Goal: Contribute content: Contribute content

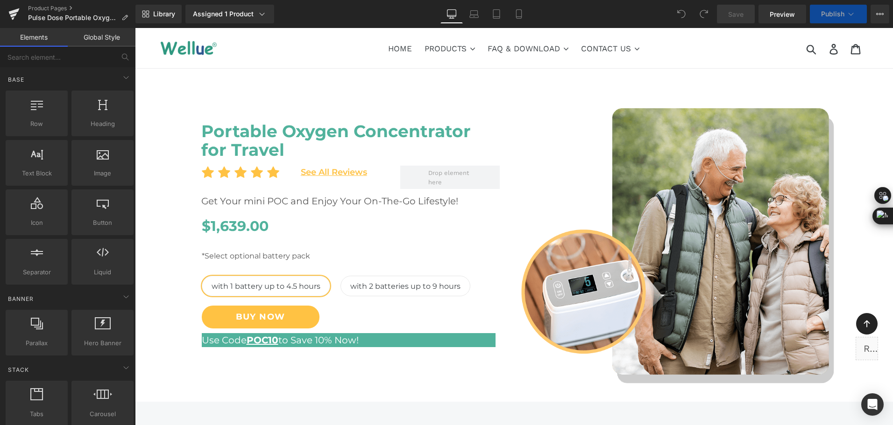
select select "with 2 batteries up to 9 hours"
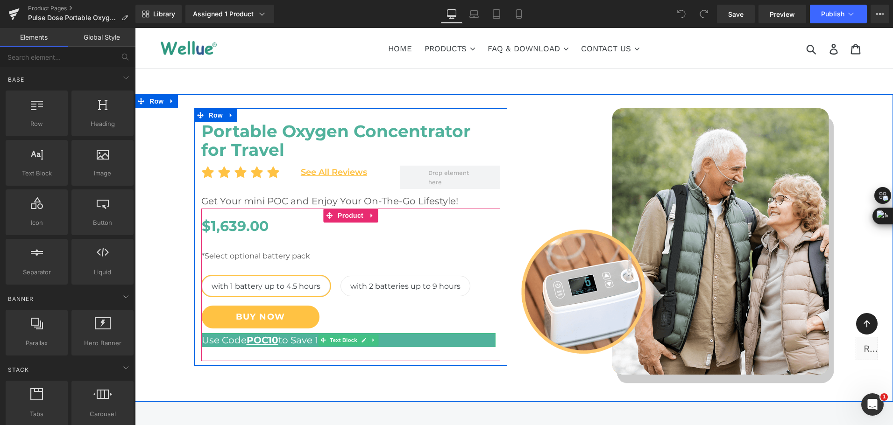
click at [371, 342] on icon at bounding box center [373, 341] width 5 height 6
click at [376, 343] on icon at bounding box center [378, 341] width 5 height 6
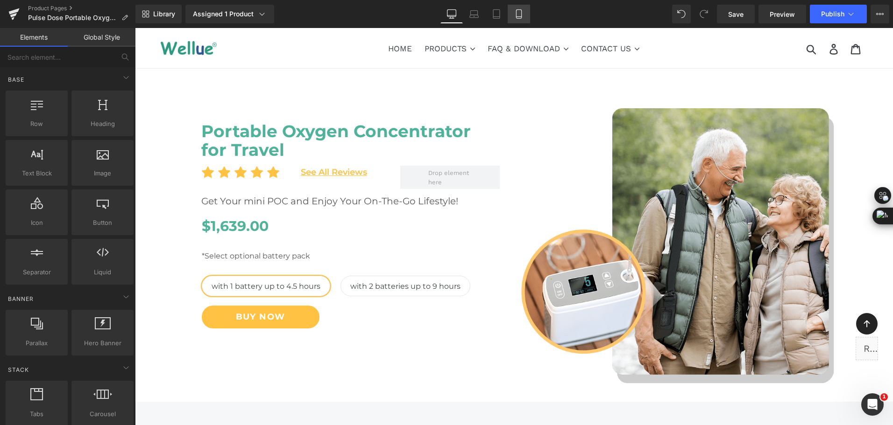
click at [519, 18] on icon at bounding box center [518, 13] width 9 height 9
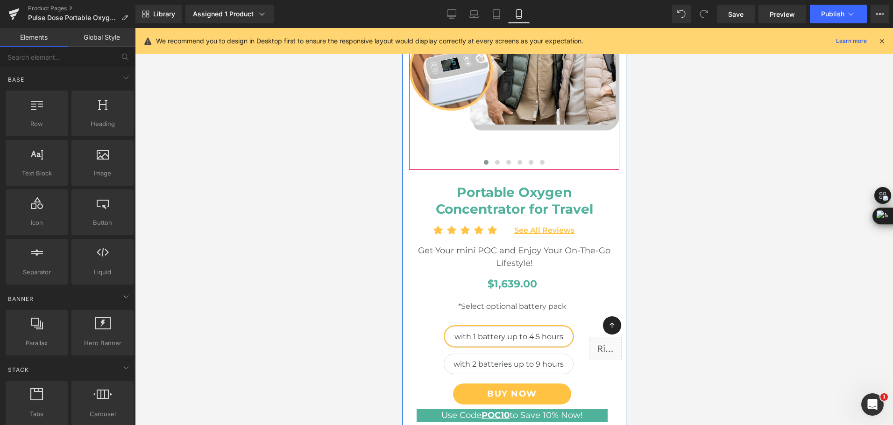
scroll to position [187, 0]
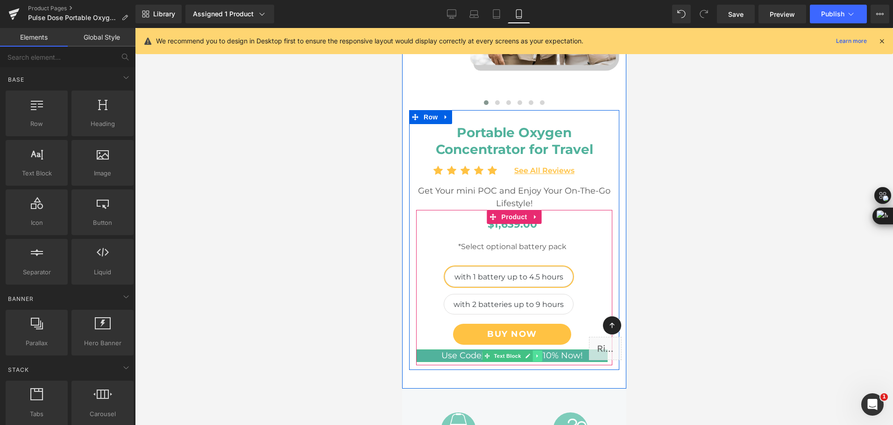
click at [534, 354] on icon at bounding box center [536, 356] width 5 height 6
click at [539, 359] on icon at bounding box center [541, 356] width 5 height 6
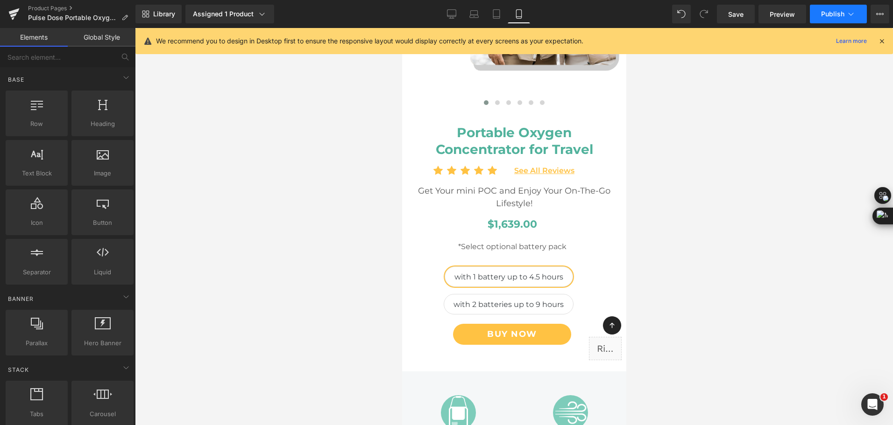
click at [823, 21] on button "Publish" at bounding box center [837, 14] width 57 height 19
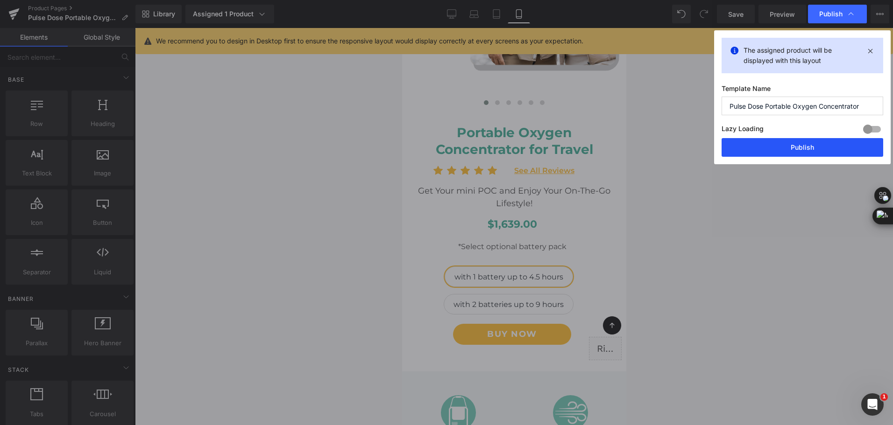
click at [831, 142] on button "Publish" at bounding box center [802, 147] width 162 height 19
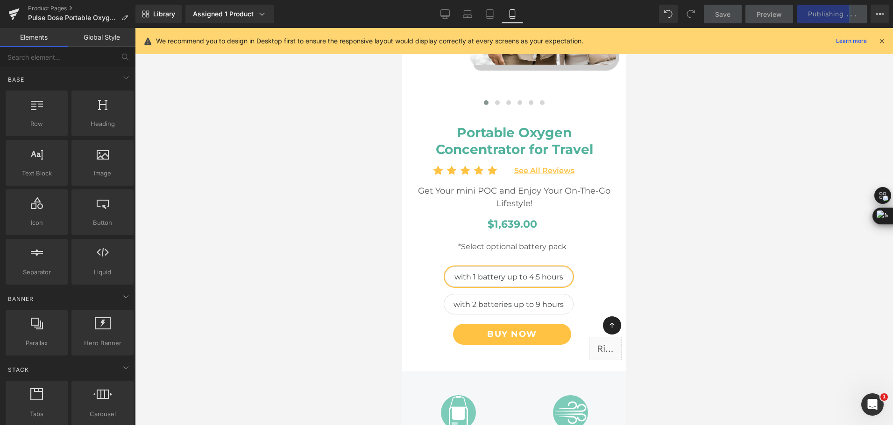
click at [809, 265] on div at bounding box center [514, 226] width 758 height 397
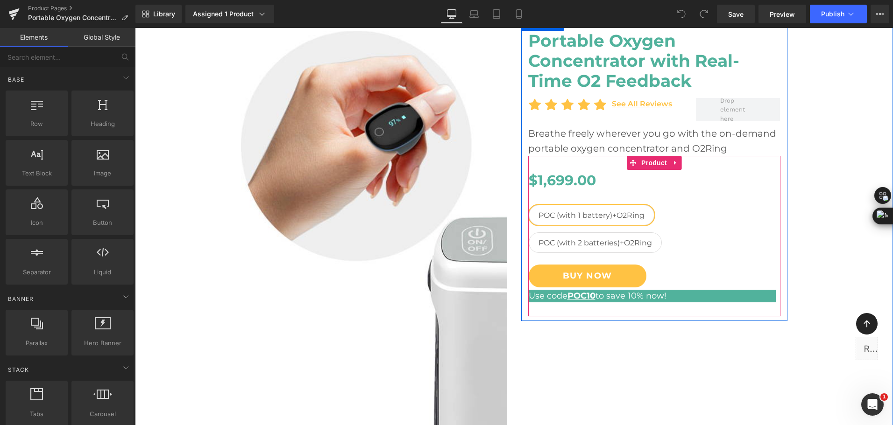
scroll to position [93, 0]
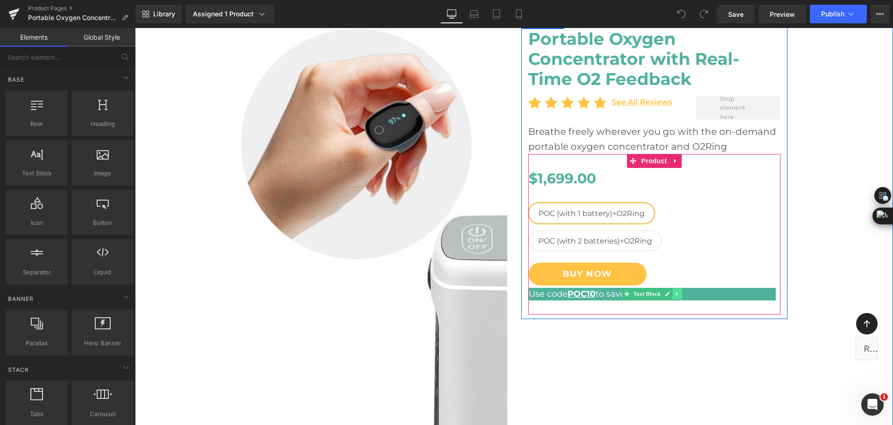
click at [674, 296] on icon at bounding box center [676, 294] width 5 height 6
click at [677, 298] on link at bounding box center [682, 294] width 10 height 11
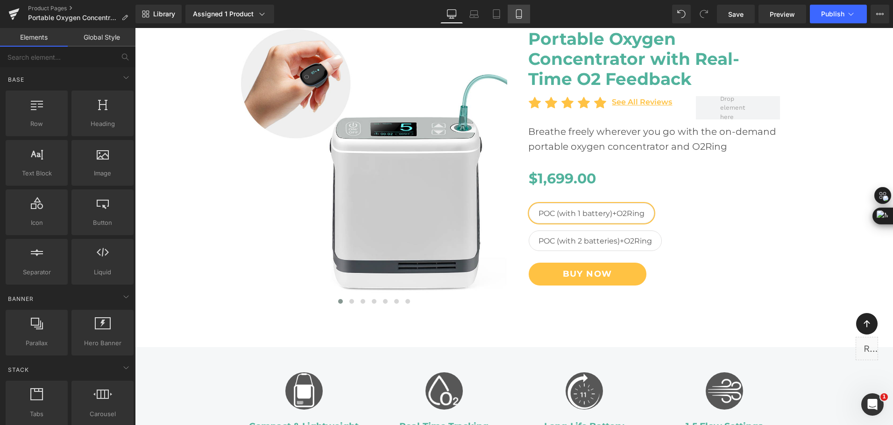
click at [516, 17] on icon at bounding box center [518, 13] width 9 height 9
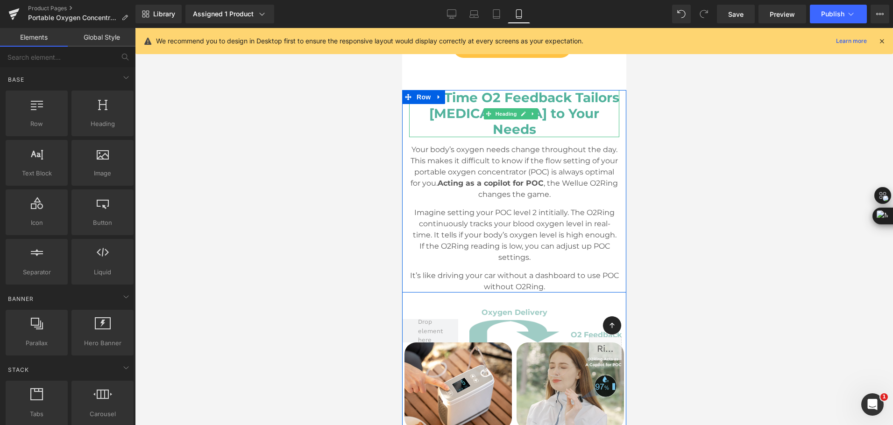
scroll to position [607, 0]
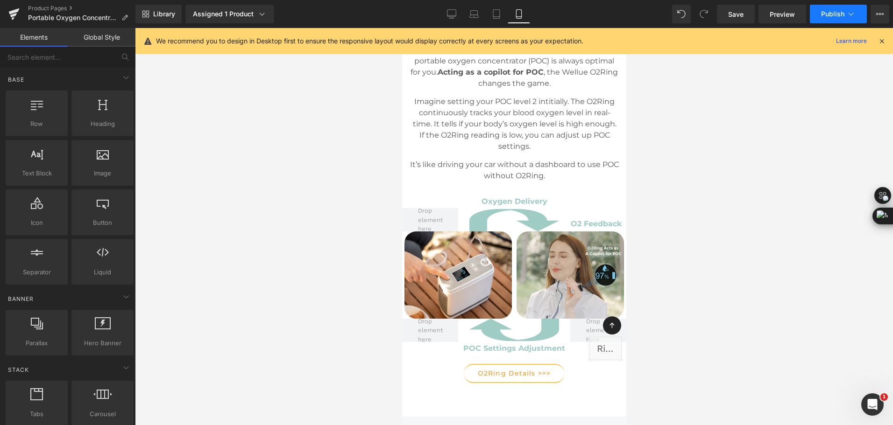
click at [830, 17] on span "Publish" at bounding box center [832, 13] width 23 height 7
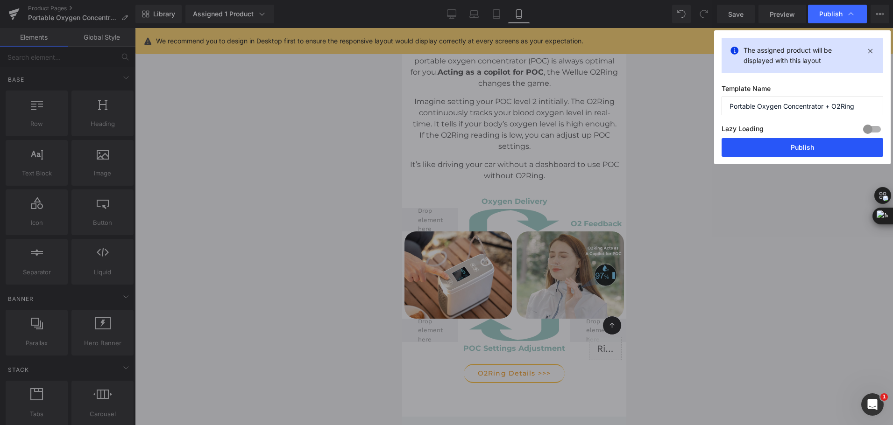
click at [809, 152] on button "Publish" at bounding box center [802, 147] width 162 height 19
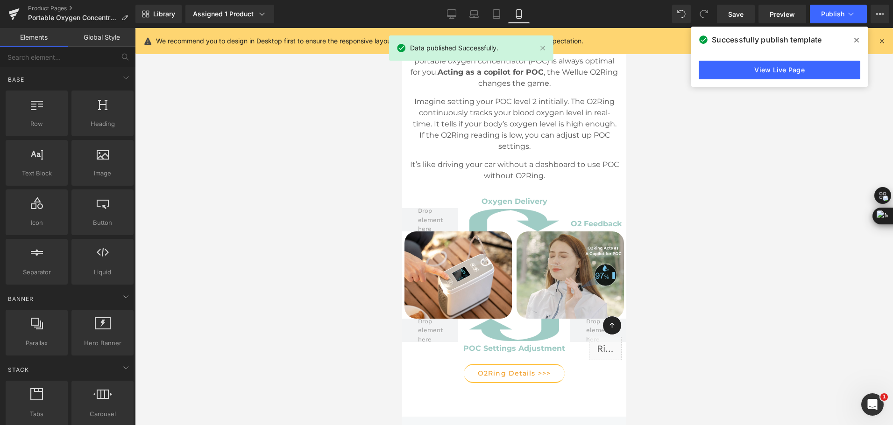
click at [343, 18] on div "Library Assigned 1 Product Product Preview Portable Oxygen Concentrator with O2…" at bounding box center [513, 14] width 757 height 19
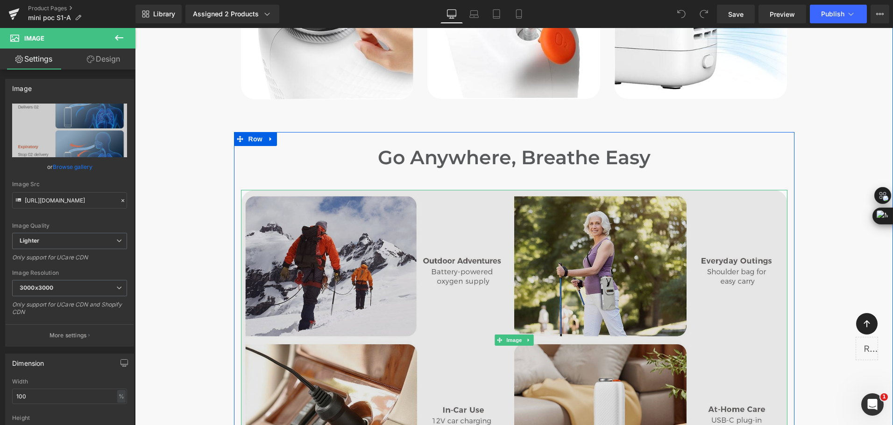
scroll to position [3595, 0]
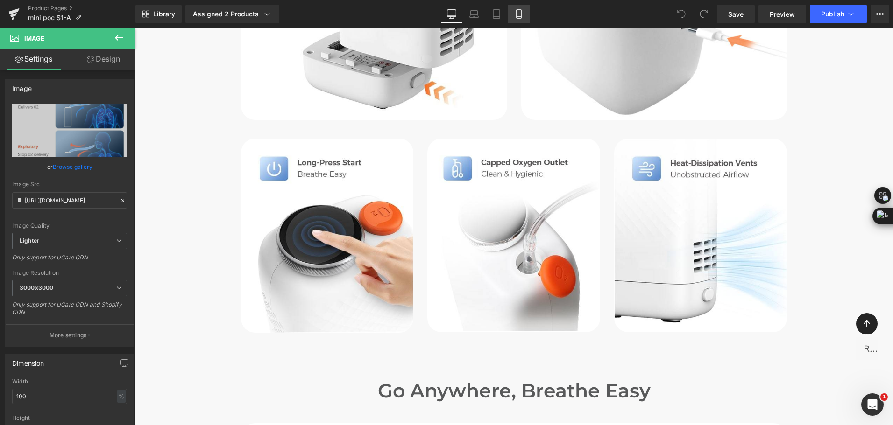
click at [522, 23] on link "Mobile" at bounding box center [518, 14] width 22 height 19
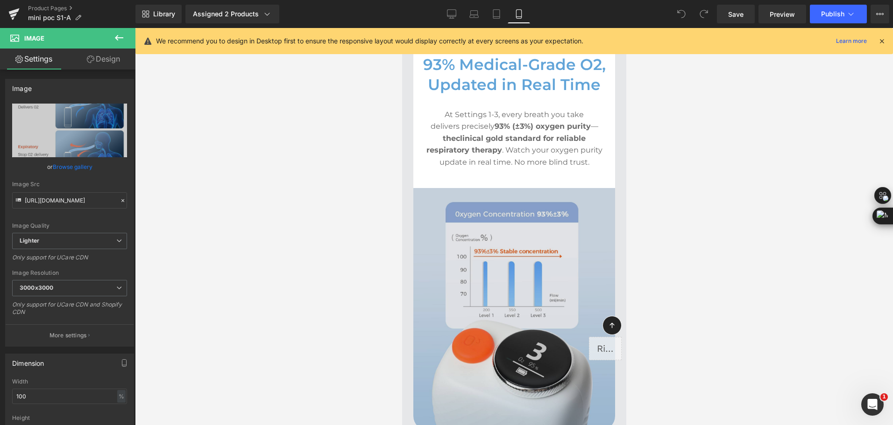
scroll to position [2358, 0]
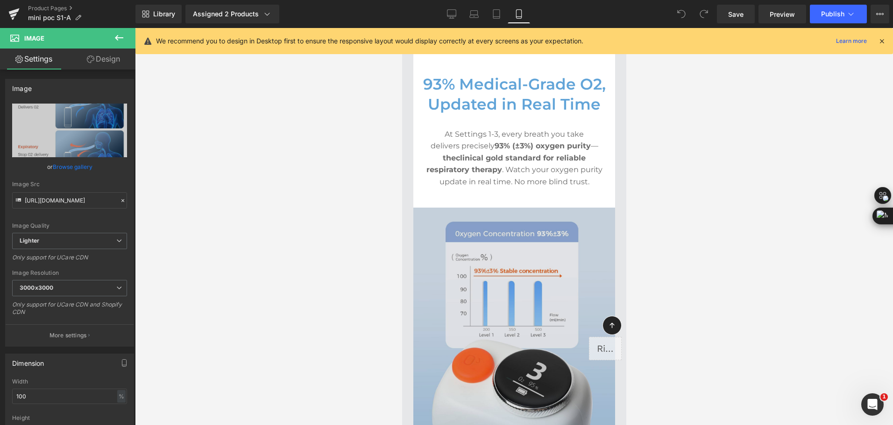
click at [566, 250] on img at bounding box center [514, 329] width 202 height 242
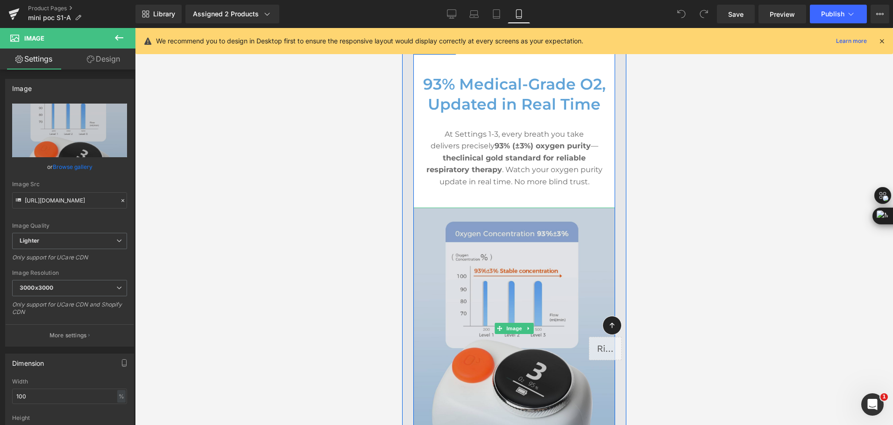
click at [495, 259] on img at bounding box center [514, 329] width 202 height 242
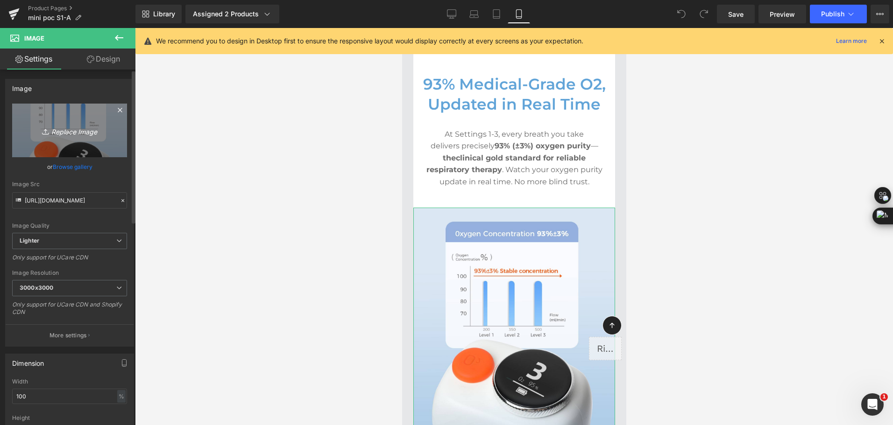
click at [71, 143] on link "Replace Image" at bounding box center [69, 131] width 115 height 54
type input "C:\fakepath\mini travel oxygen concentrator delivers o2 of 93% high concentrati…"
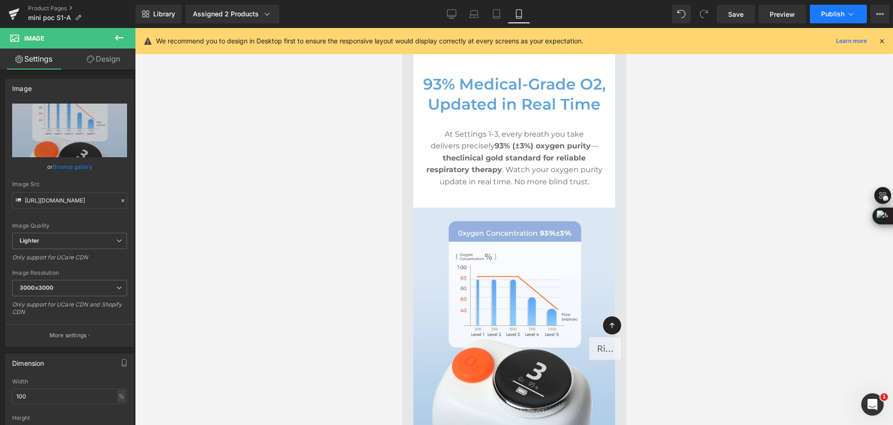
click at [834, 20] on button "Publish" at bounding box center [837, 14] width 57 height 19
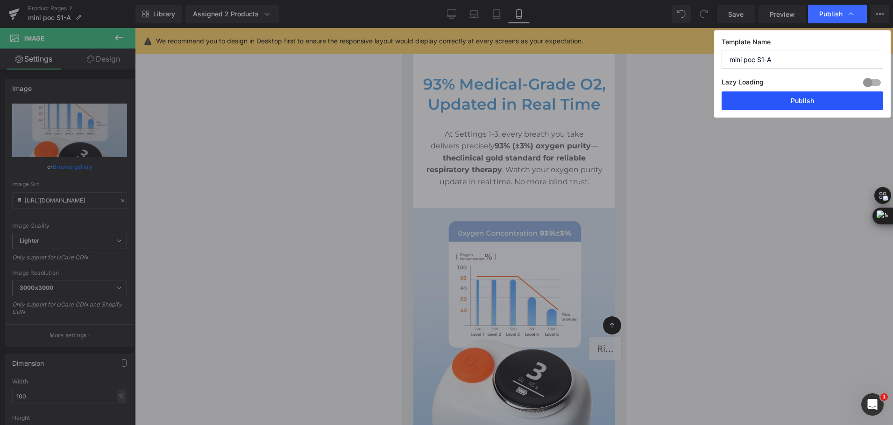
click at [838, 99] on button "Publish" at bounding box center [802, 101] width 162 height 19
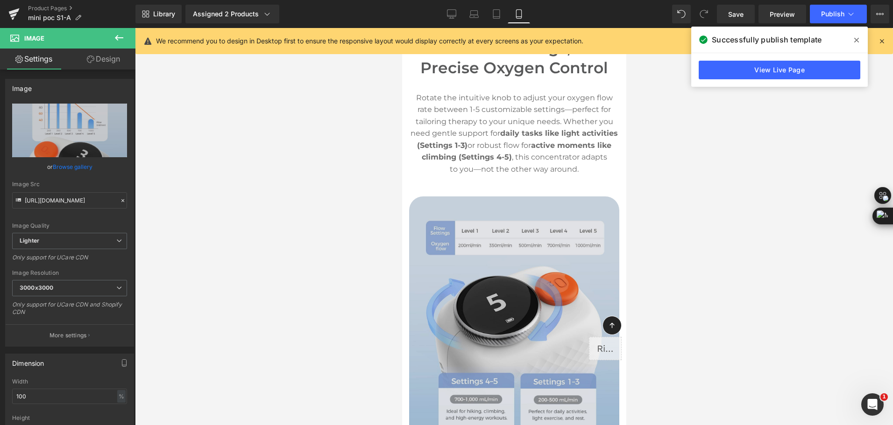
scroll to position [2918, 0]
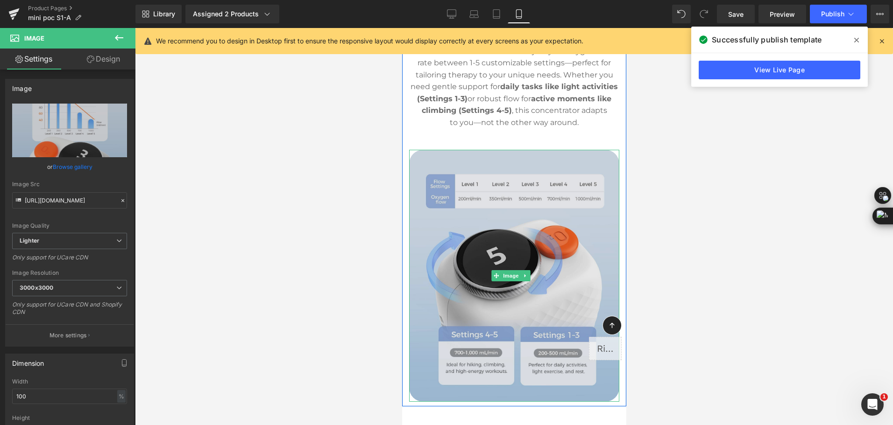
click at [509, 285] on img at bounding box center [513, 276] width 210 height 253
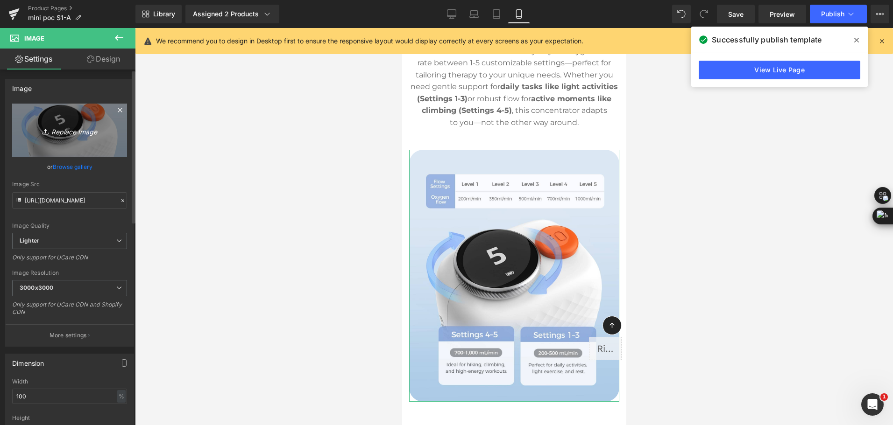
click at [77, 137] on link "Replace Image" at bounding box center [69, 131] width 115 height 54
type input "C:\fakepath\mini pulse dose portable oxygen concentrator with 5 adjustable flow…"
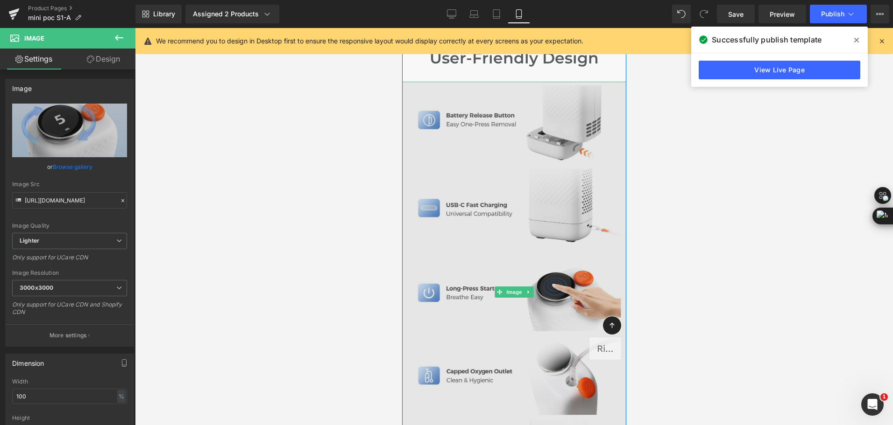
scroll to position [3759, 0]
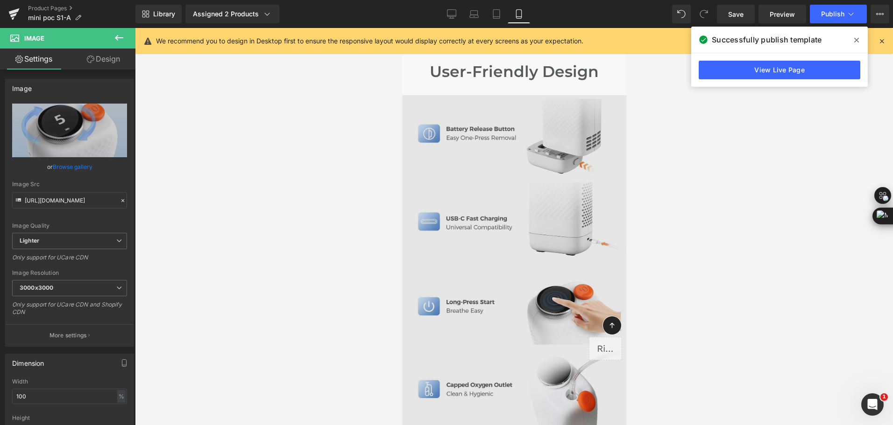
click at [542, 195] on img at bounding box center [513, 305] width 224 height 421
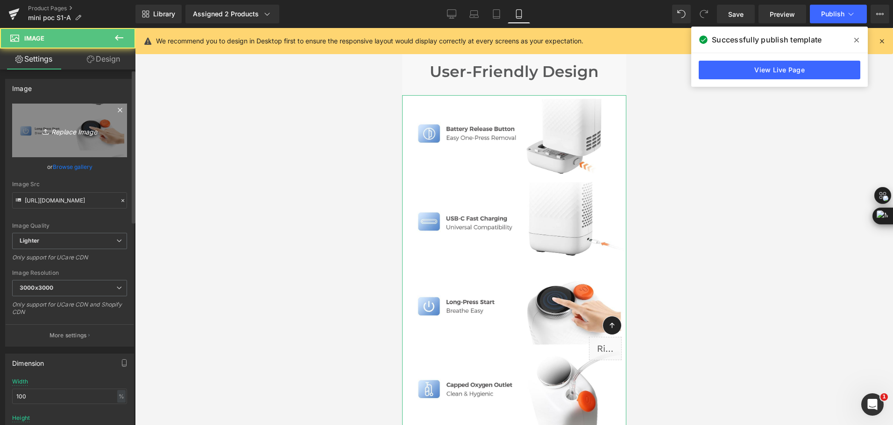
click at [78, 131] on icon "Replace Image" at bounding box center [69, 131] width 75 height 12
type input "C:\fakepath\user-friendly design of the mini portable oxygen concentrator.jpg"
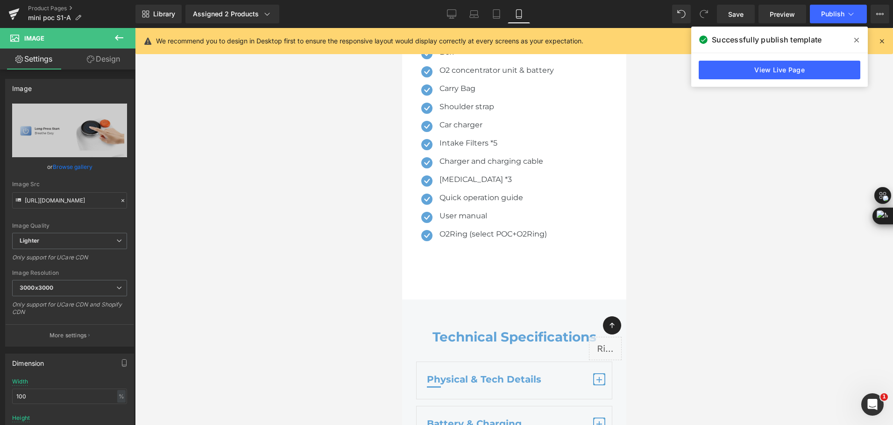
scroll to position [5532, 0]
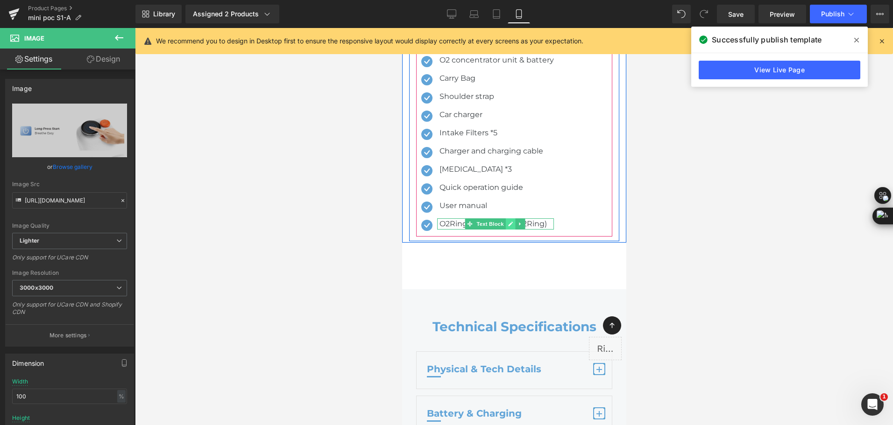
click at [509, 222] on icon at bounding box center [509, 224] width 5 height 5
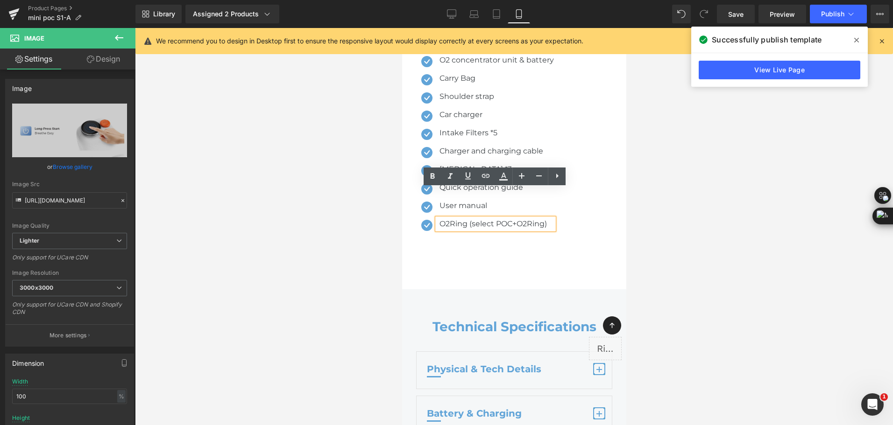
click at [462, 218] on p "O2Ring (select POC+O2Ring)" at bounding box center [496, 223] width 114 height 11
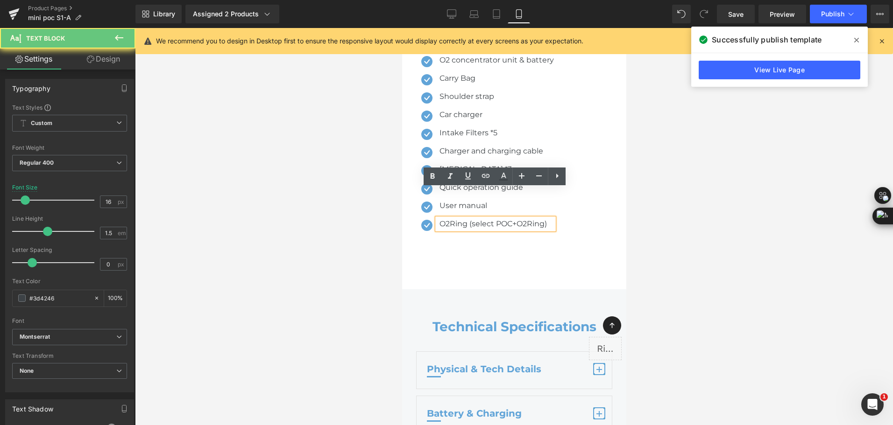
click at [472, 218] on p "O2Ring (select POC+O2Ring)" at bounding box center [496, 223] width 114 height 11
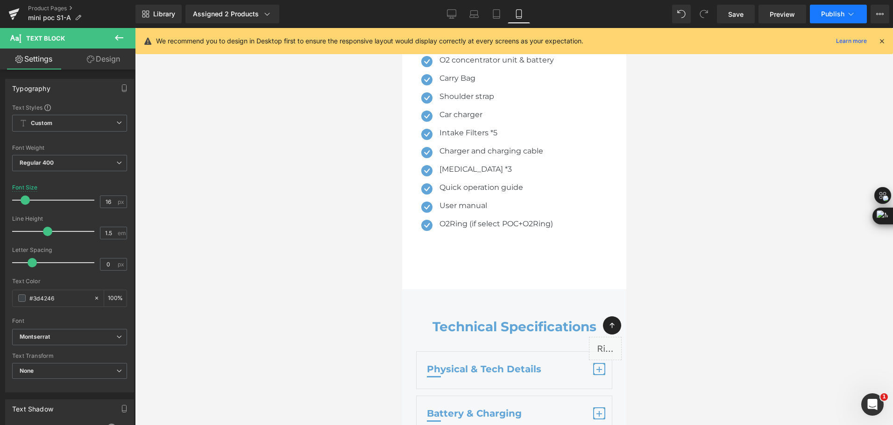
click at [823, 19] on button "Publish" at bounding box center [837, 14] width 57 height 19
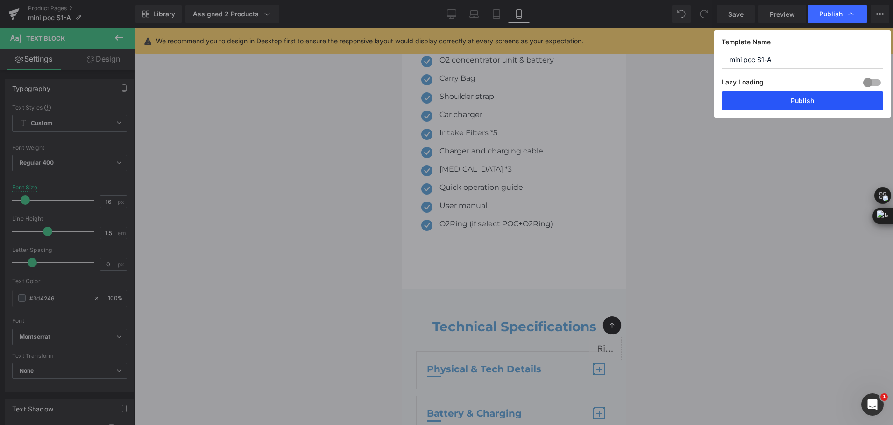
click at [826, 101] on button "Publish" at bounding box center [802, 101] width 162 height 19
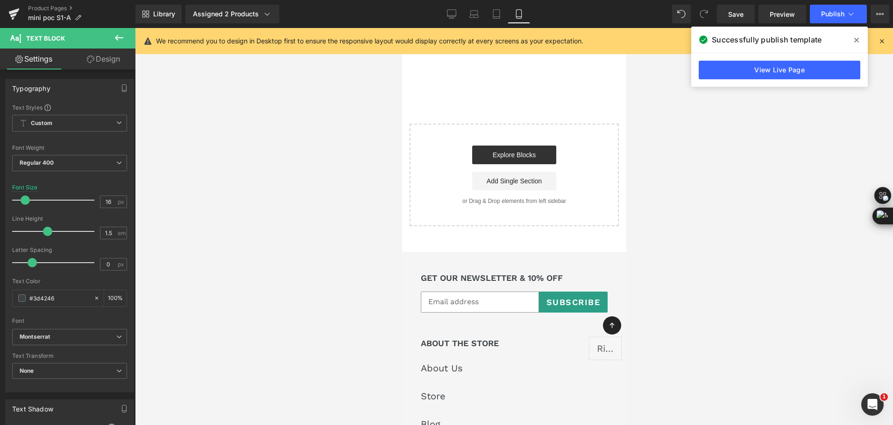
scroll to position [7260, 0]
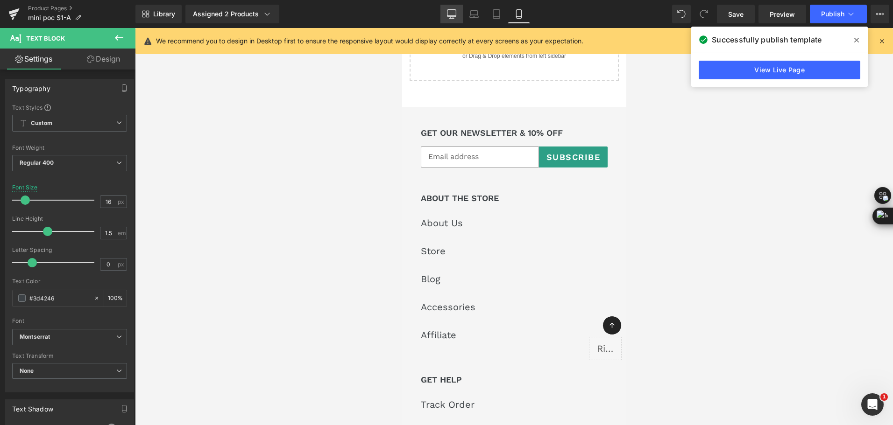
click at [448, 22] on link "Desktop" at bounding box center [451, 14] width 22 height 19
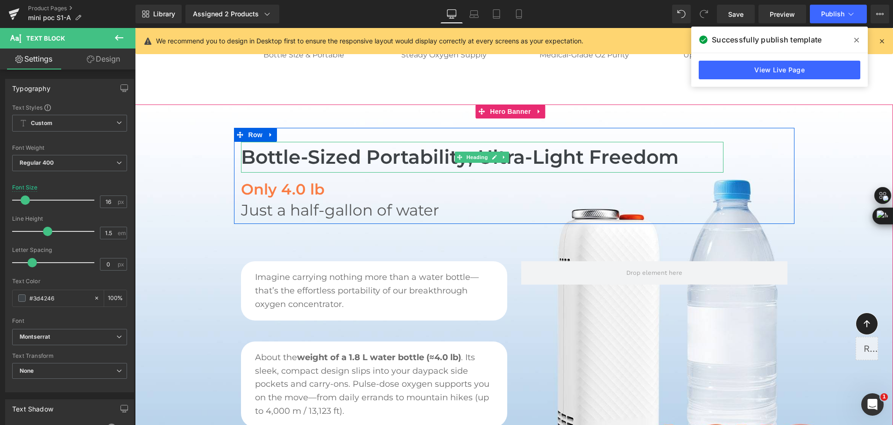
scroll to position [607, 0]
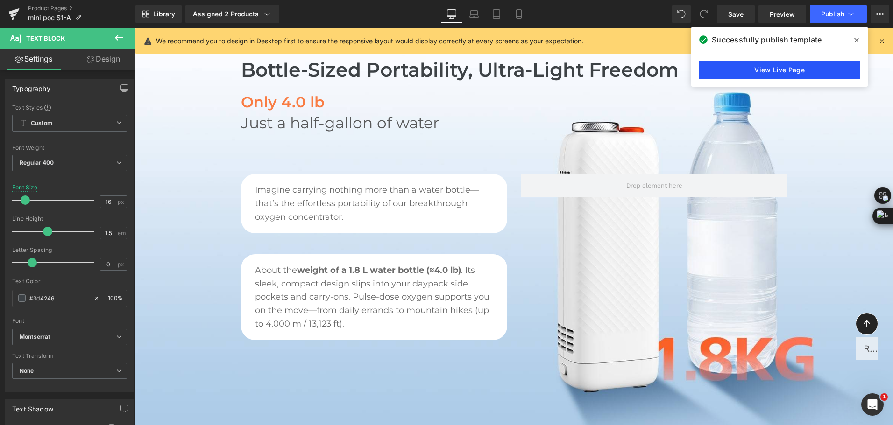
click at [757, 64] on link "View Live Page" at bounding box center [779, 70] width 162 height 19
